Goal: Task Accomplishment & Management: Use online tool/utility

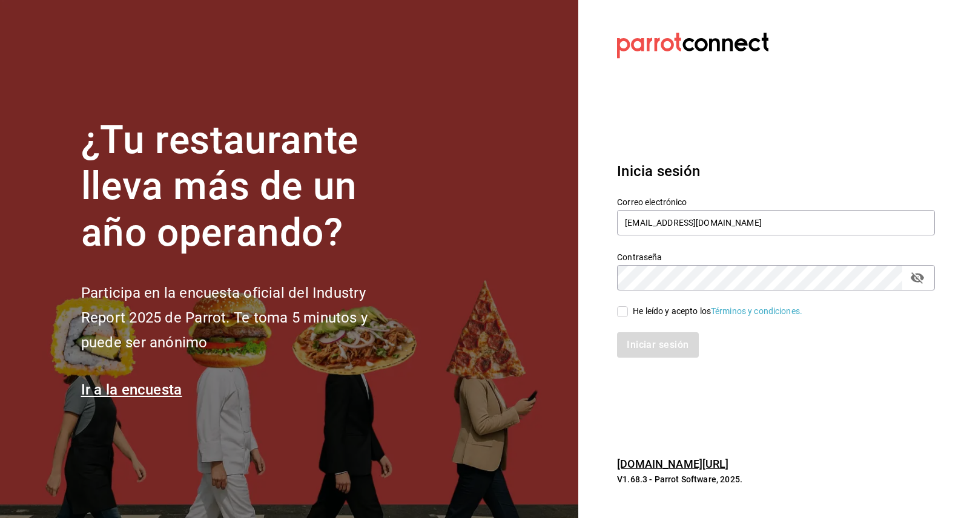
click at [626, 312] on input "He leído y acepto los Términos y condiciones." at bounding box center [622, 311] width 11 height 11
checkbox input "true"
click at [652, 348] on button "Iniciar sesión" at bounding box center [658, 344] width 82 height 25
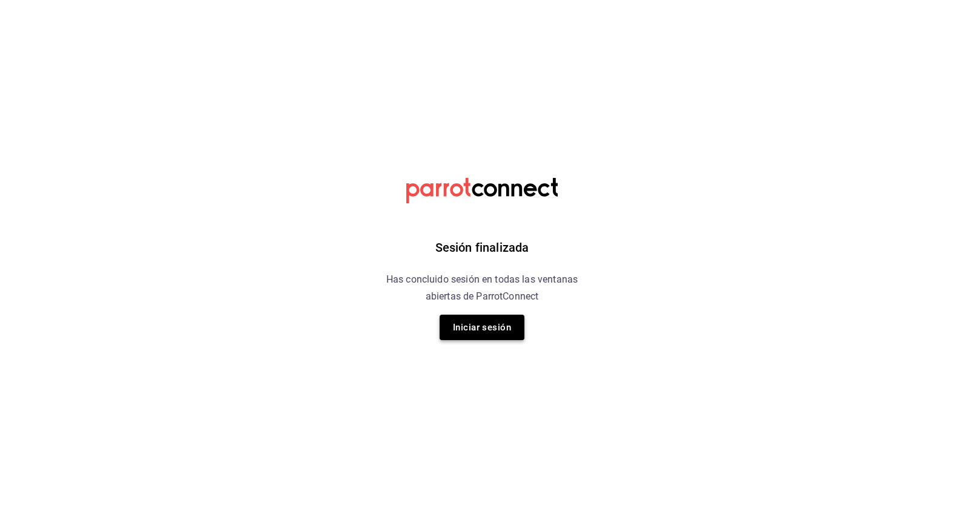
click at [476, 331] on button "Iniciar sesión" at bounding box center [482, 327] width 85 height 25
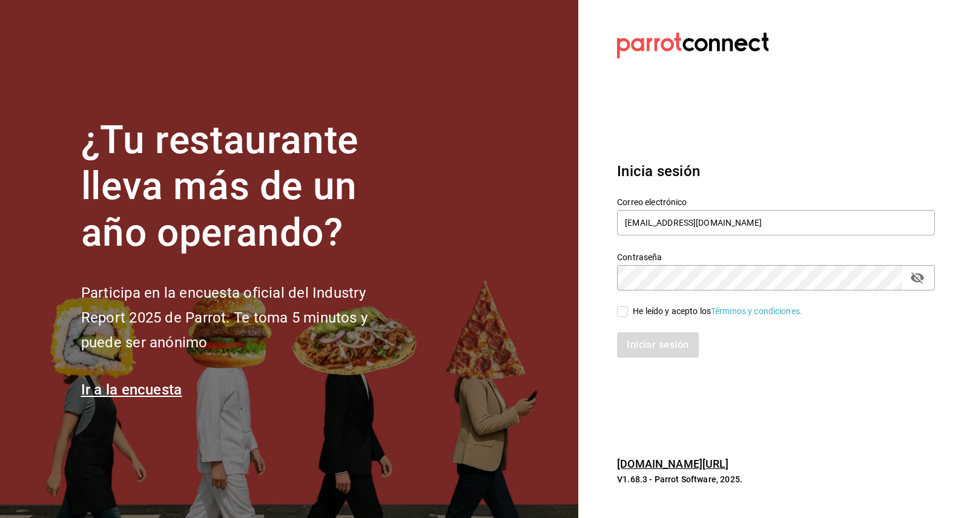
click at [624, 315] on input "He leído y acepto los Términos y condiciones." at bounding box center [622, 311] width 11 height 11
checkbox input "true"
click at [646, 349] on button "Iniciar sesión" at bounding box center [658, 344] width 82 height 25
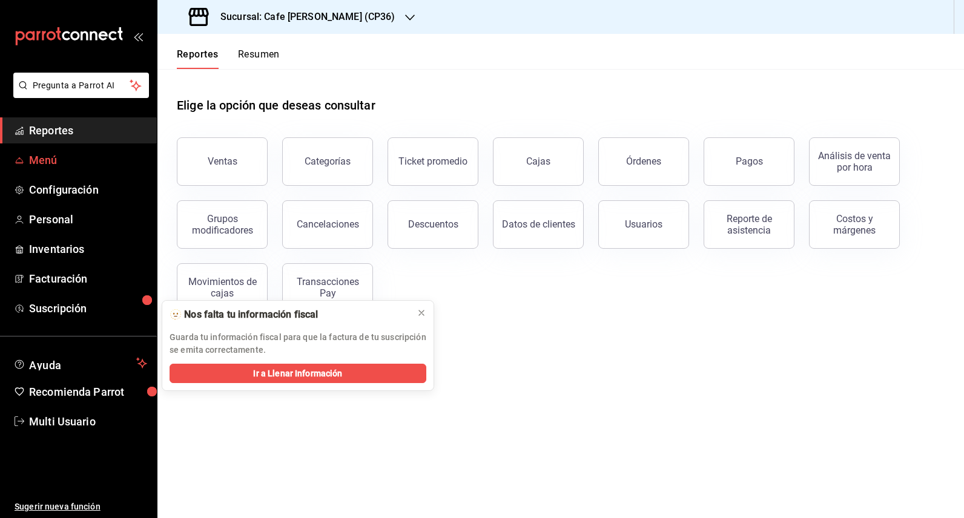
click at [53, 160] on span "Menú" at bounding box center [88, 160] width 118 height 16
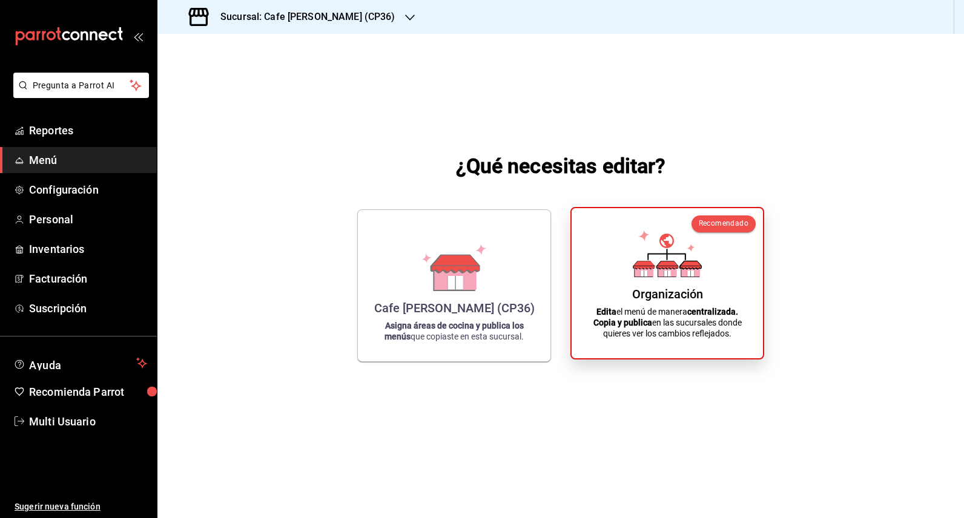
click at [651, 281] on div "Organización Edita el menú de manera centralizada. Copia y publica en las sucur…" at bounding box center [667, 283] width 162 height 131
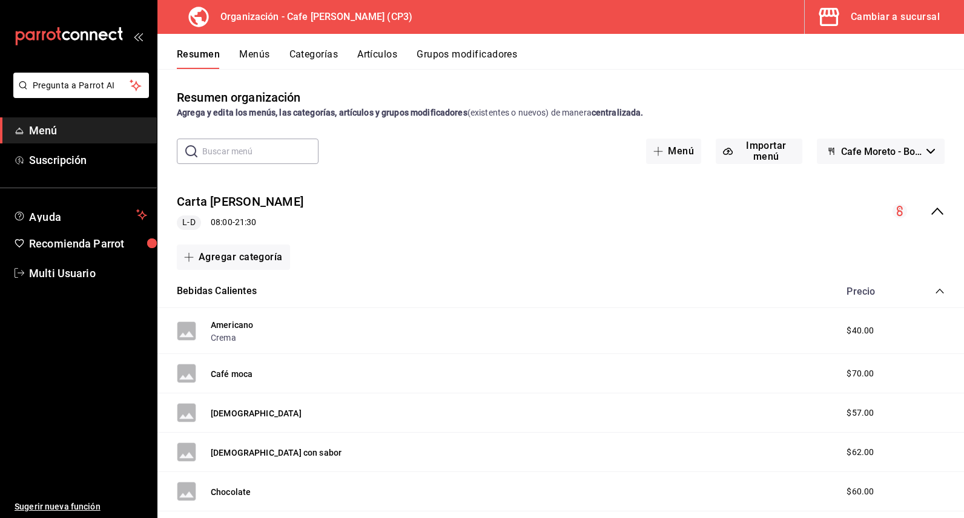
click at [930, 211] on icon "collapse-menu-row" at bounding box center [937, 211] width 15 height 15
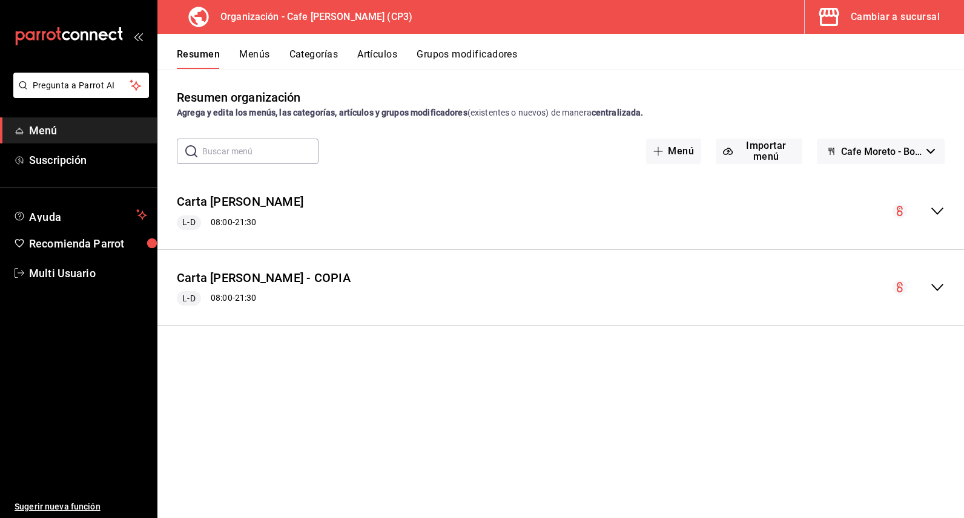
click at [902, 288] on icon "collapse-menu-row" at bounding box center [900, 287] width 6 height 10
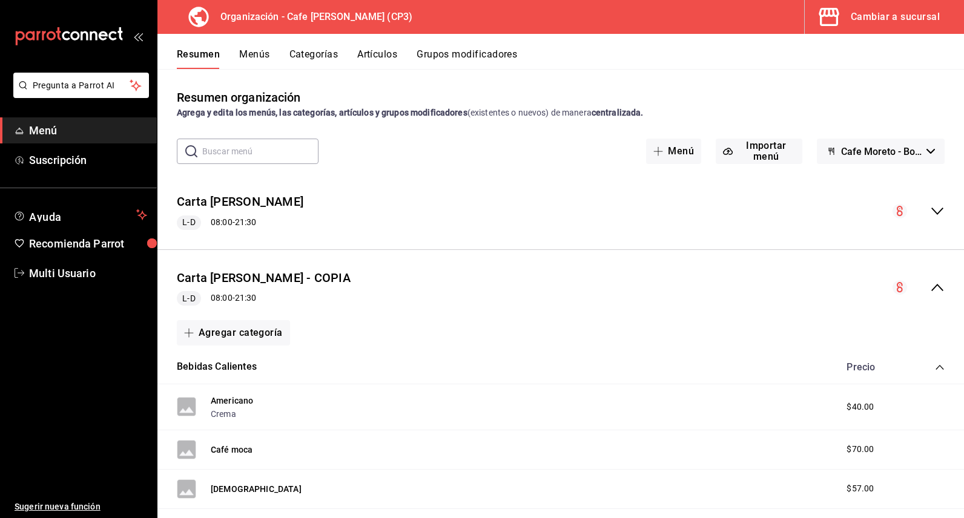
click at [933, 288] on icon "collapse-menu-row" at bounding box center [937, 287] width 15 height 15
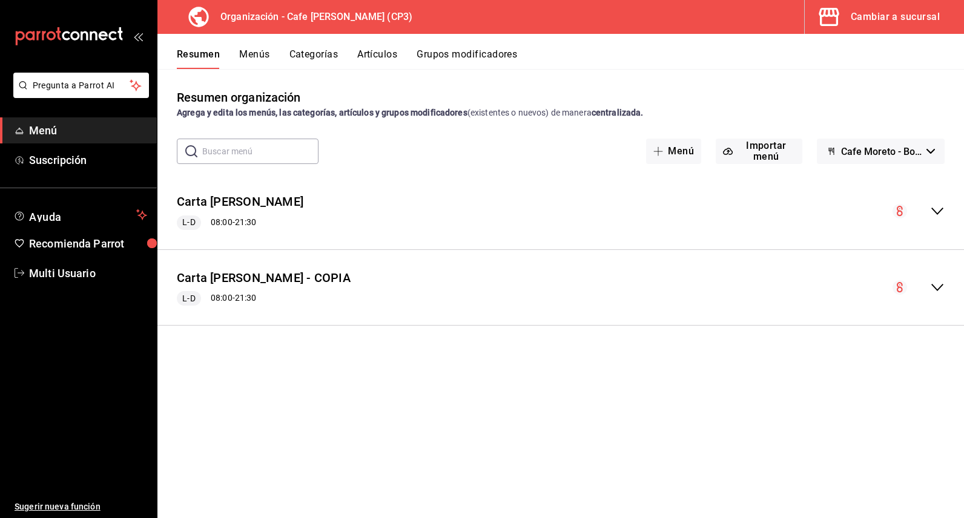
click at [900, 287] on icon "collapse-menu-row" at bounding box center [900, 287] width 6 height 10
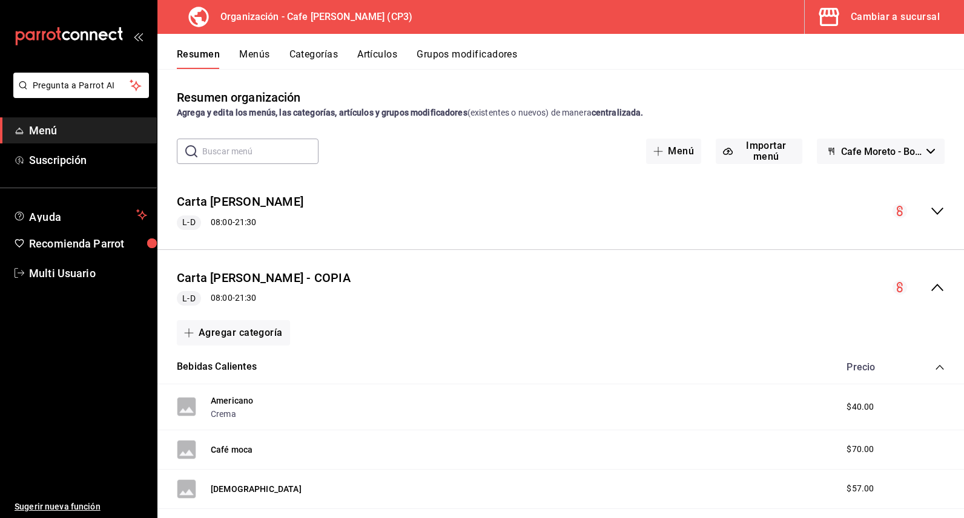
click at [933, 288] on icon "collapse-menu-row" at bounding box center [937, 287] width 12 height 7
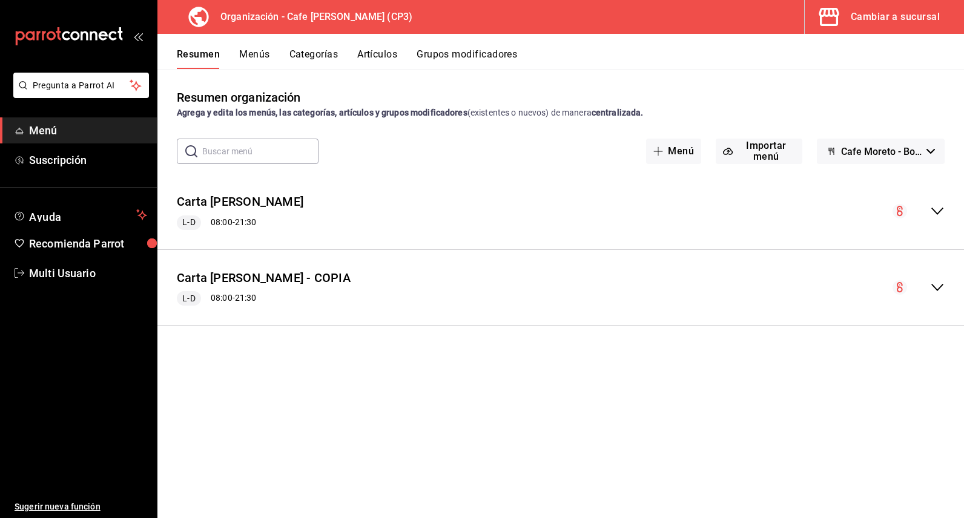
click at [931, 151] on icon "button" at bounding box center [930, 151] width 8 height 5
click at [751, 151] on div at bounding box center [482, 259] width 964 height 518
click at [763, 150] on button "Importar menú" at bounding box center [759, 151] width 87 height 25
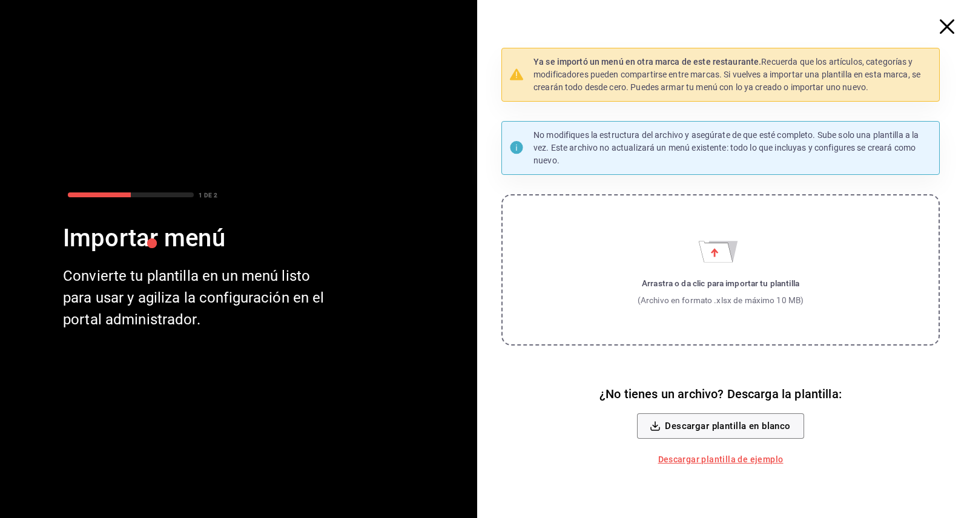
click at [721, 461] on link "Descargar plantilla de ejemplo" at bounding box center [720, 460] width 135 height 22
